Goal: Task Accomplishment & Management: Manage account settings

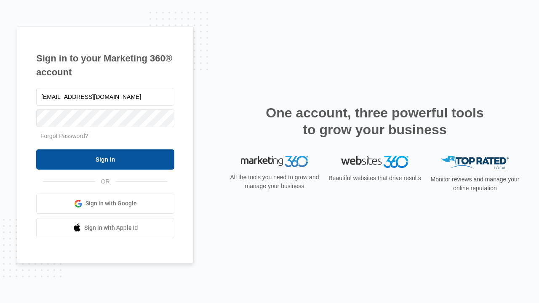
click at [105, 159] on input "Sign In" at bounding box center [105, 160] width 138 height 20
